Goal: Transaction & Acquisition: Purchase product/service

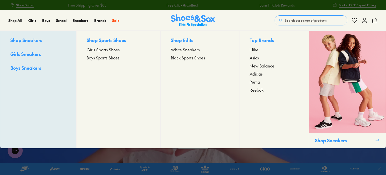
click at [100, 58] on span "Boys Sports Shoes" at bounding box center [103, 58] width 33 height 6
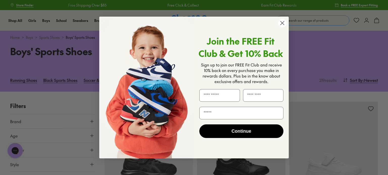
click at [282, 24] on circle "Close dialog" at bounding box center [282, 23] width 8 height 8
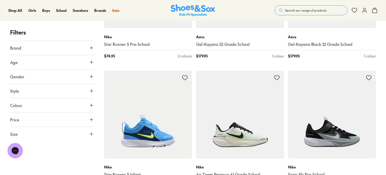
scroll to position [1228, 0]
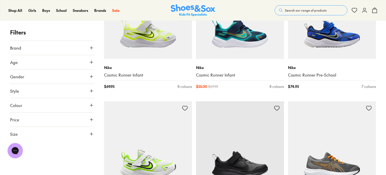
scroll to position [2764, 0]
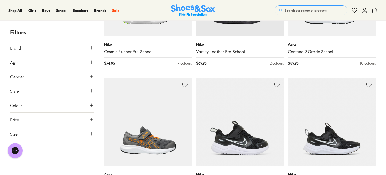
click at [93, 47] on icon at bounding box center [91, 47] width 5 height 5
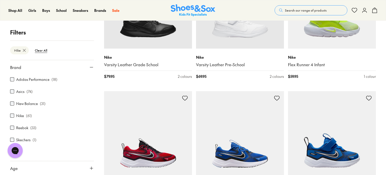
scroll to position [72, 0]
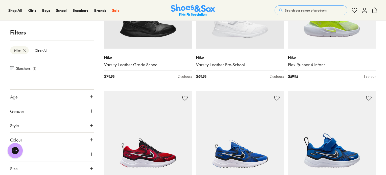
click at [89, 111] on icon at bounding box center [91, 111] width 5 height 5
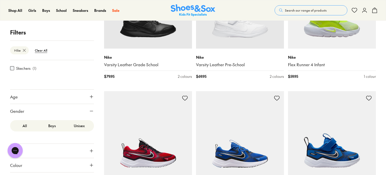
click at [48, 129] on label "Boys" at bounding box center [51, 125] width 27 height 9
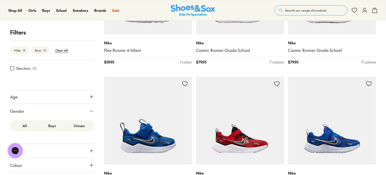
scroll to position [158, 0]
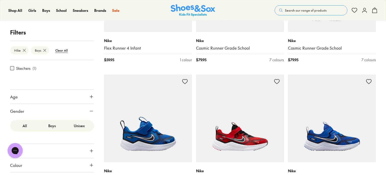
click at [90, 96] on use at bounding box center [91, 96] width 3 height 3
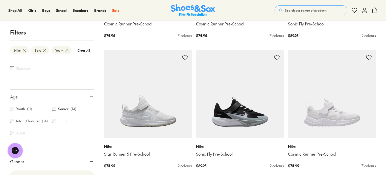
scroll to position [22, 0]
